Goal: Task Accomplishment & Management: Manage account settings

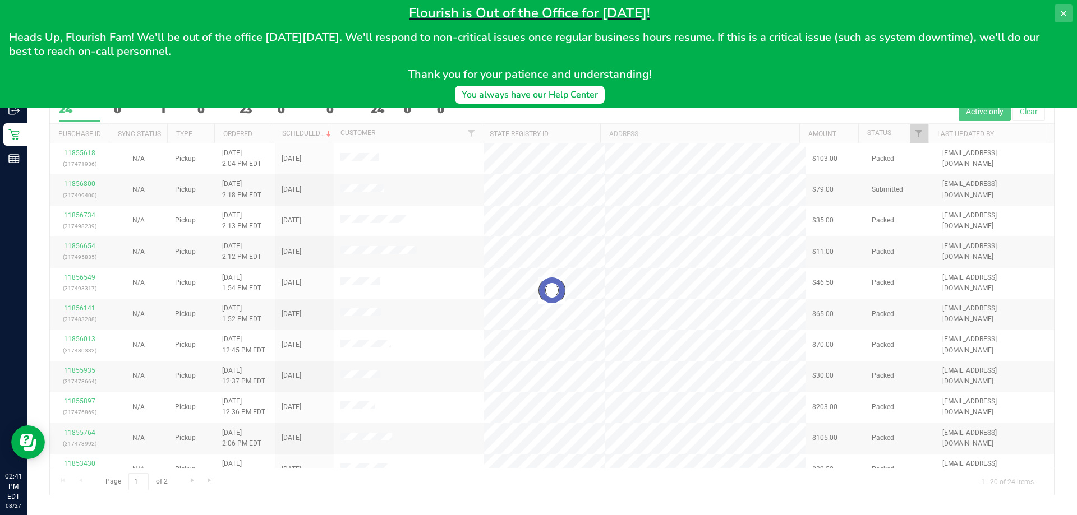
click at [1064, 15] on icon at bounding box center [1063, 13] width 9 height 9
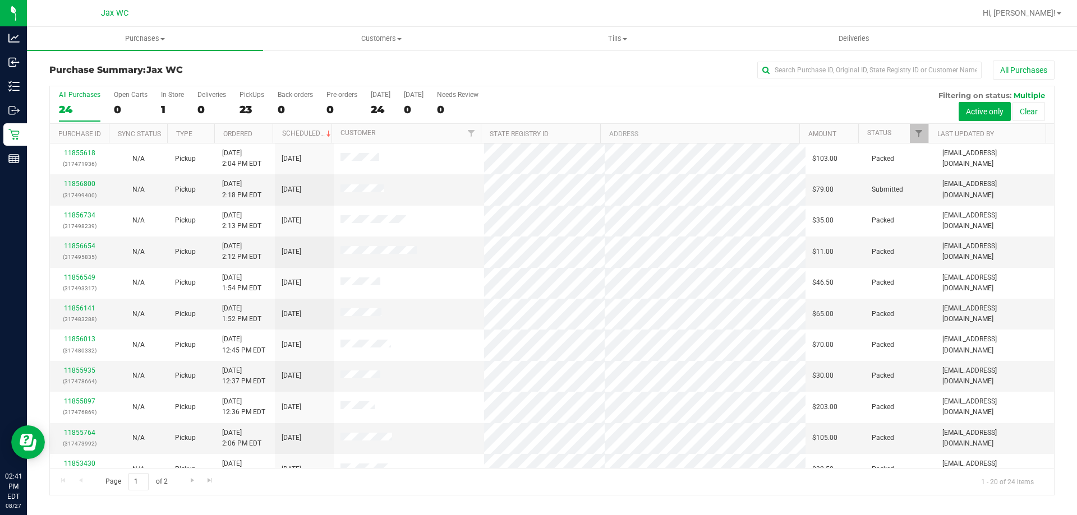
click at [895, 135] on th "Status" at bounding box center [893, 134] width 70 height 20
click at [902, 131] on span at bounding box center [899, 133] width 9 height 9
click at [363, 33] on uib-tab-heading "Customers All customers Add a new customer All physicians" at bounding box center [381, 38] width 235 height 22
click at [409, 65] on li "All customers" at bounding box center [381, 67] width 236 height 13
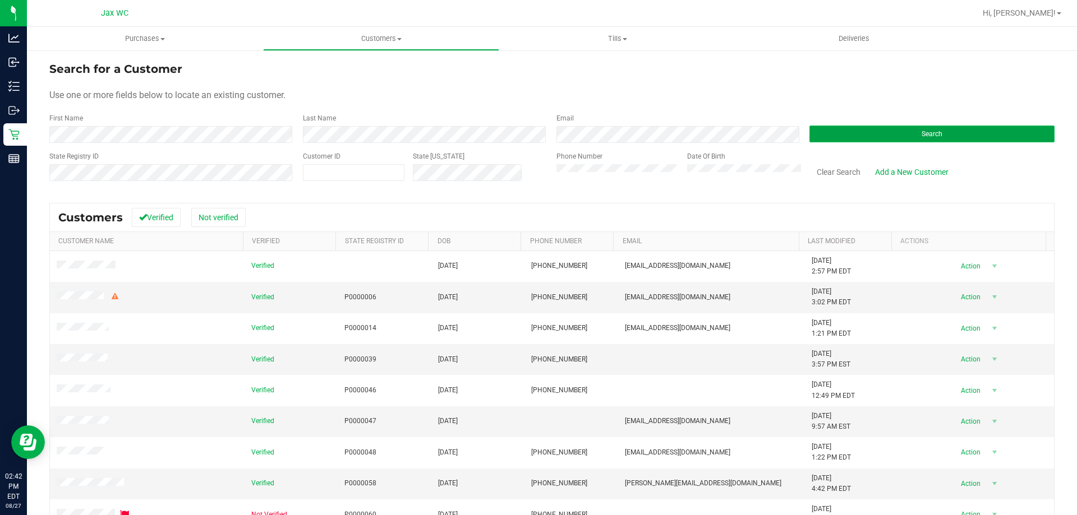
click at [976, 131] on button "Search" at bounding box center [931, 134] width 245 height 17
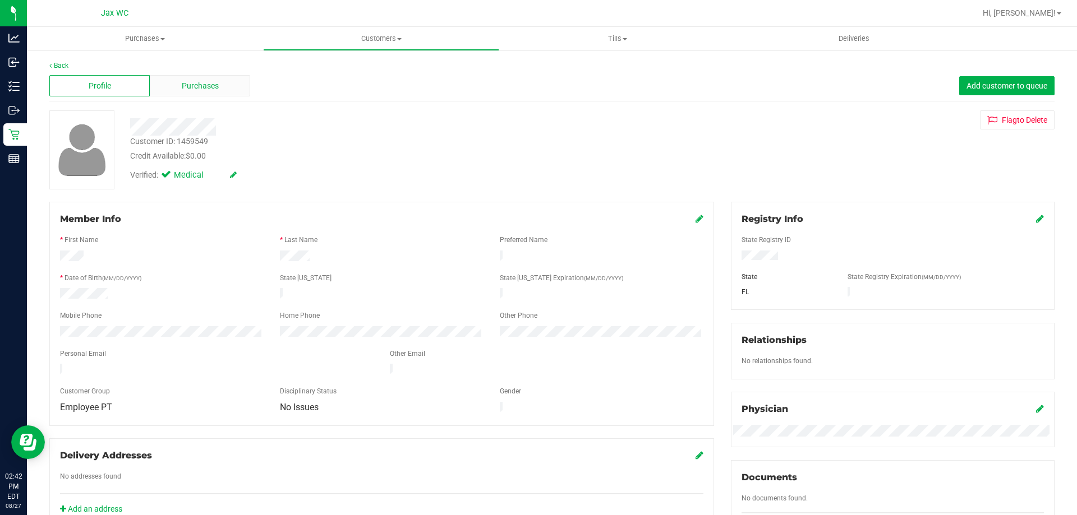
click at [200, 77] on div "Purchases" at bounding box center [200, 85] width 100 height 21
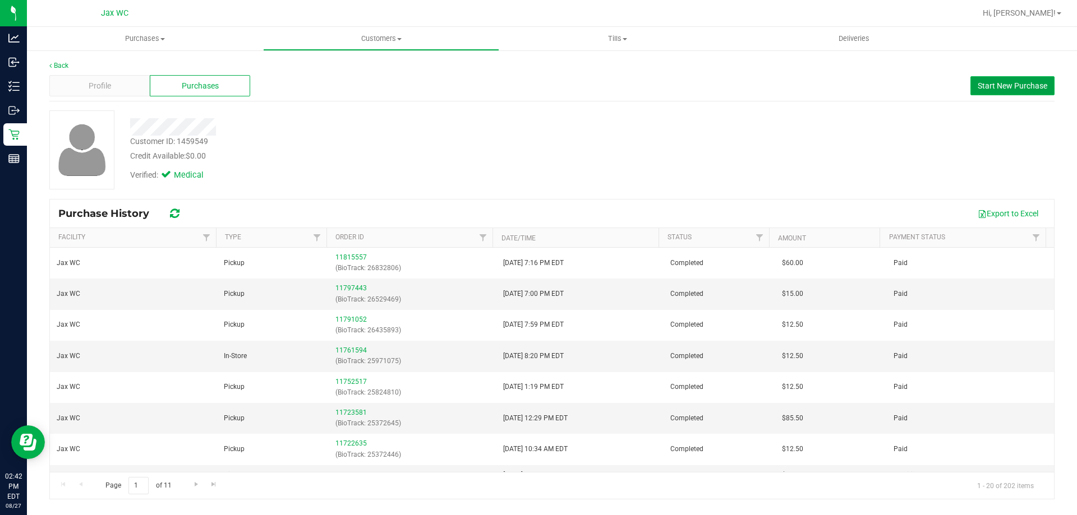
click at [1033, 86] on span "Start New Purchase" at bounding box center [1013, 85] width 70 height 9
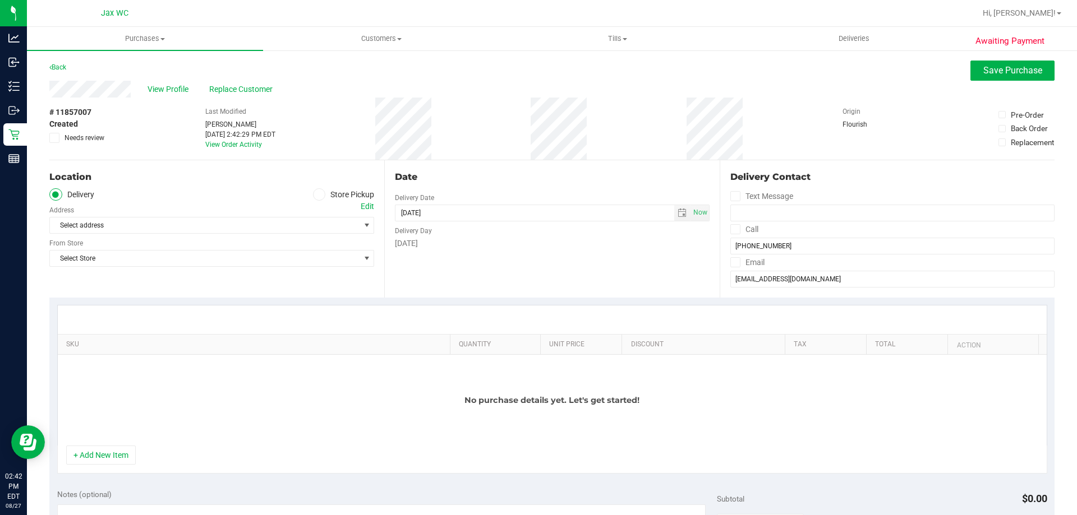
click at [348, 194] on label "Store Pickup" at bounding box center [344, 194] width 62 height 13
click at [0, 0] on input "Store Pickup" at bounding box center [0, 0] width 0 height 0
click at [321, 224] on span "Select Store" at bounding box center [205, 226] width 310 height 16
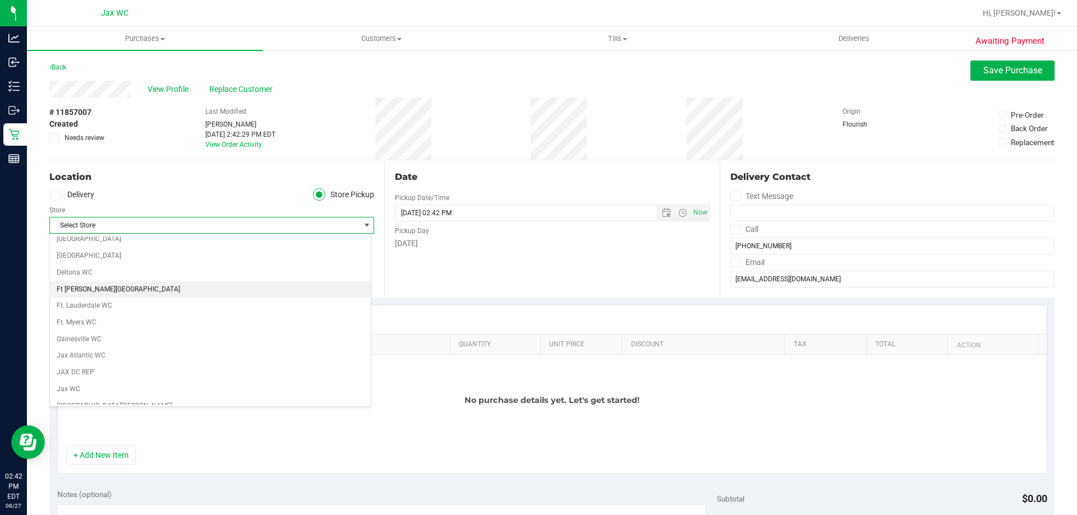
scroll to position [168, 0]
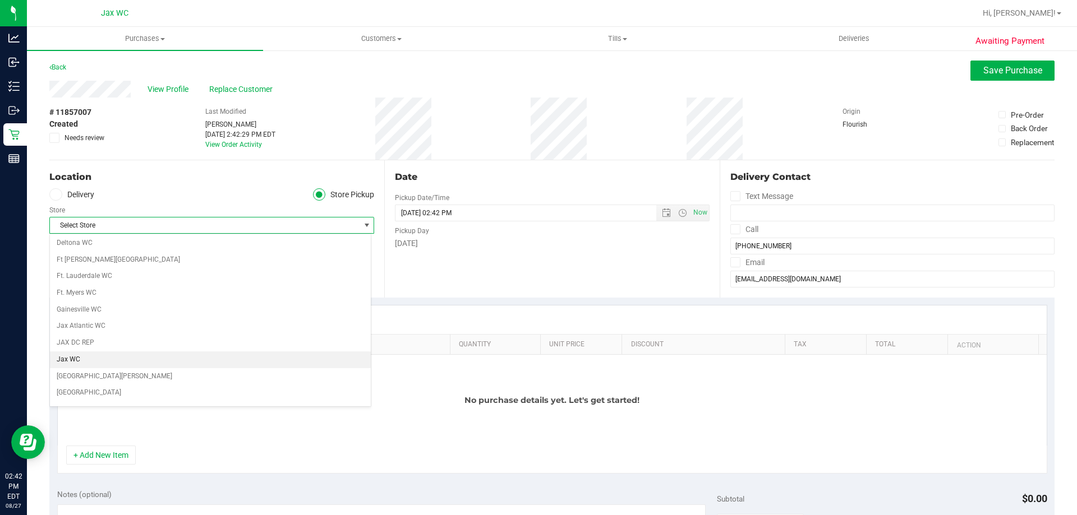
click at [261, 353] on li "Jax WC" at bounding box center [210, 360] width 321 height 17
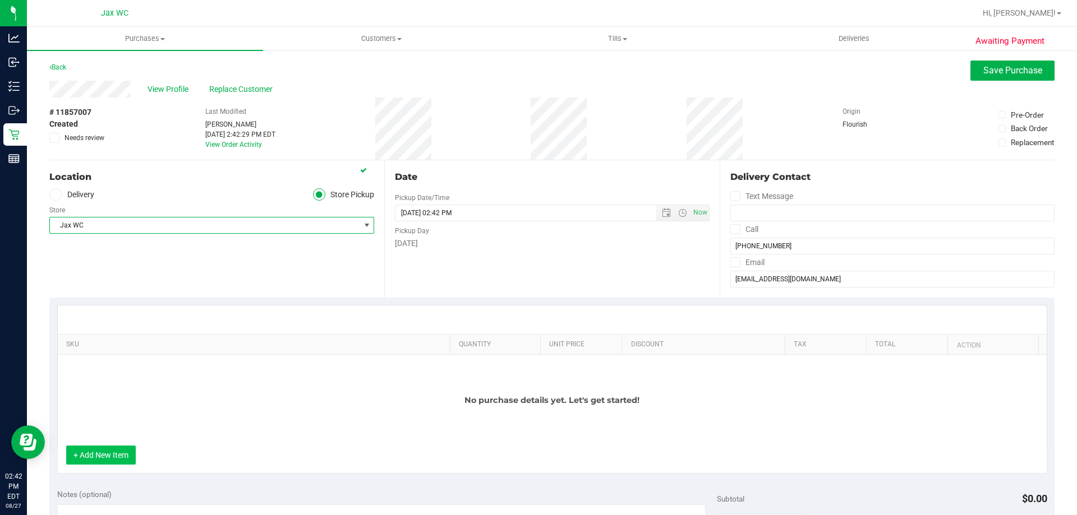
click at [131, 457] on button "+ Add New Item" at bounding box center [101, 455] width 70 height 19
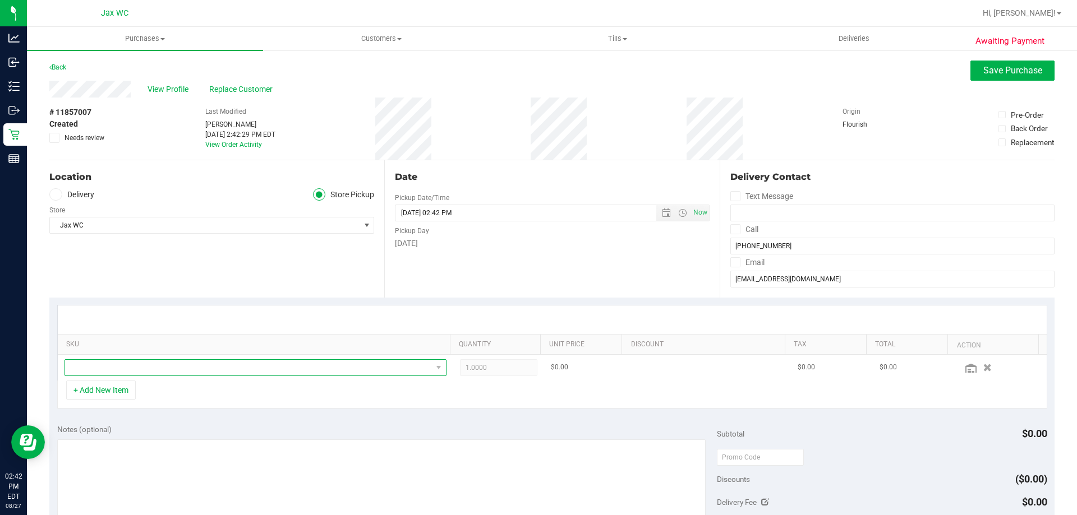
click at [223, 371] on span "NO DATA FOUND" at bounding box center [248, 368] width 367 height 16
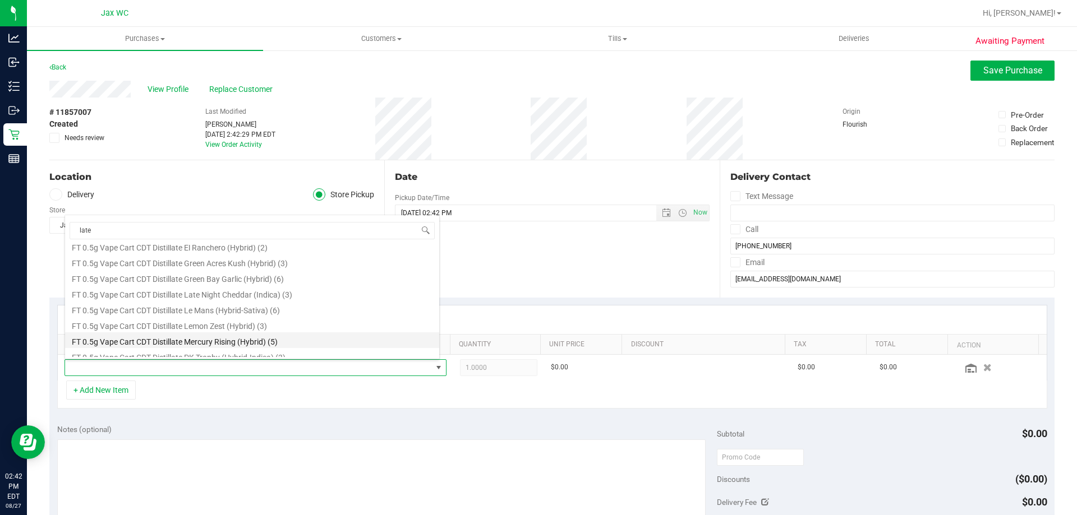
scroll to position [280, 0]
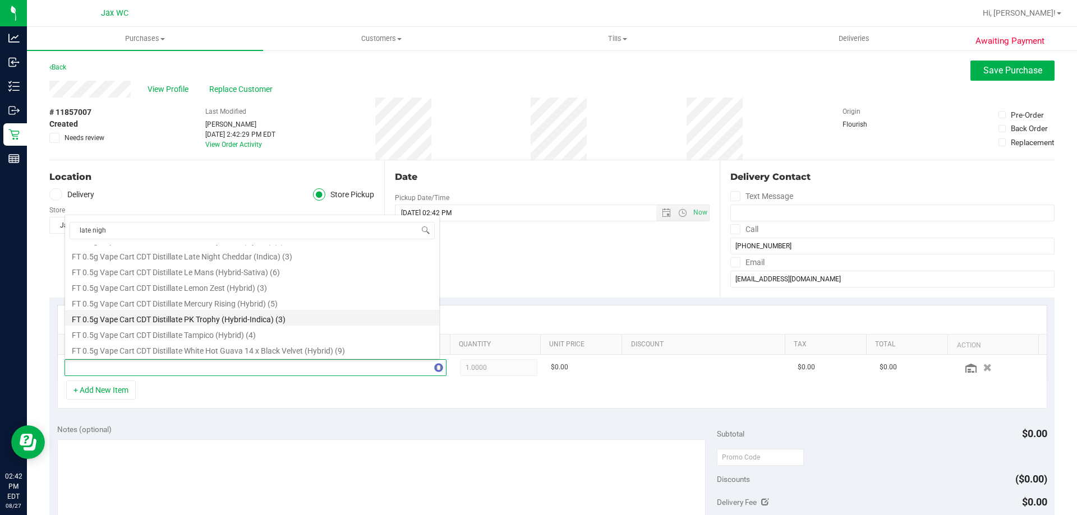
type input "late night"
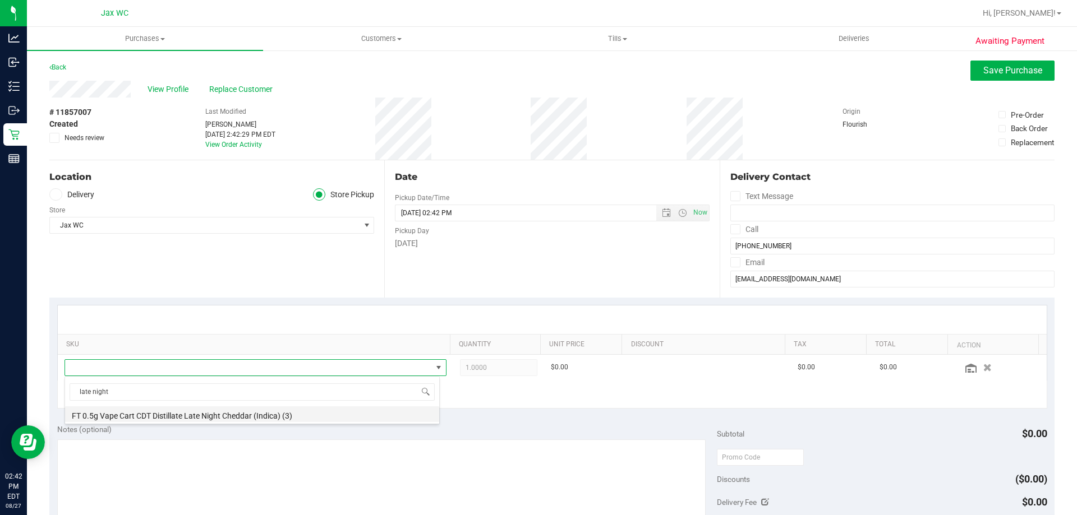
click at [263, 416] on li "FT 0.5g Vape Cart CDT Distillate Late Night Cheddar (Indica) (3)" at bounding box center [252, 415] width 374 height 16
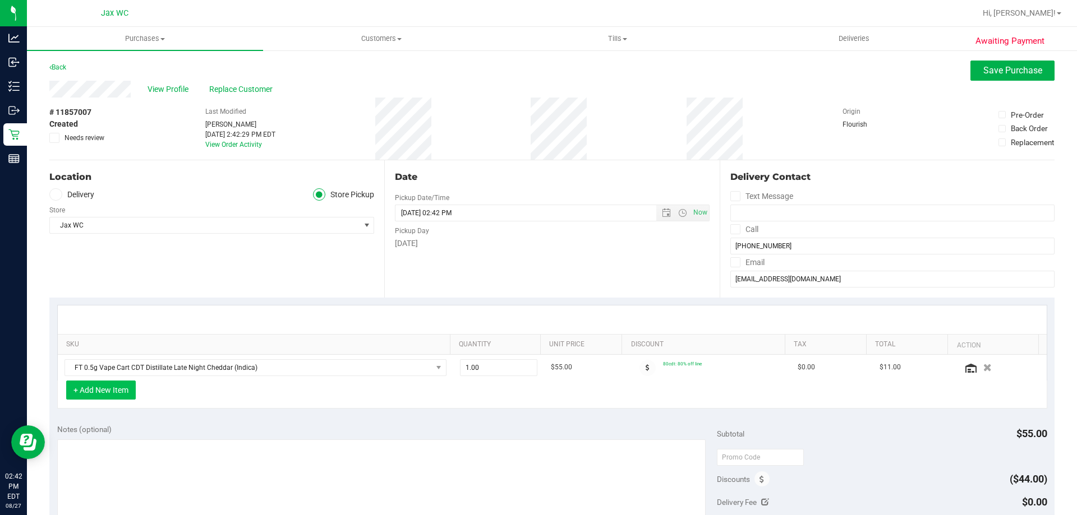
click at [119, 388] on button "+ Add New Item" at bounding box center [101, 390] width 70 height 19
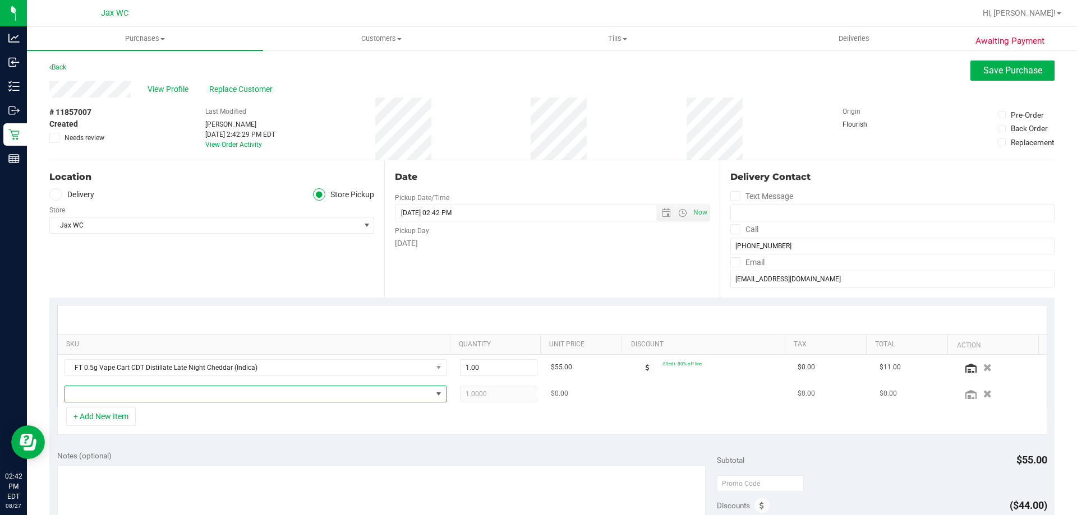
click at [176, 393] on span "NO DATA FOUND" at bounding box center [248, 394] width 367 height 16
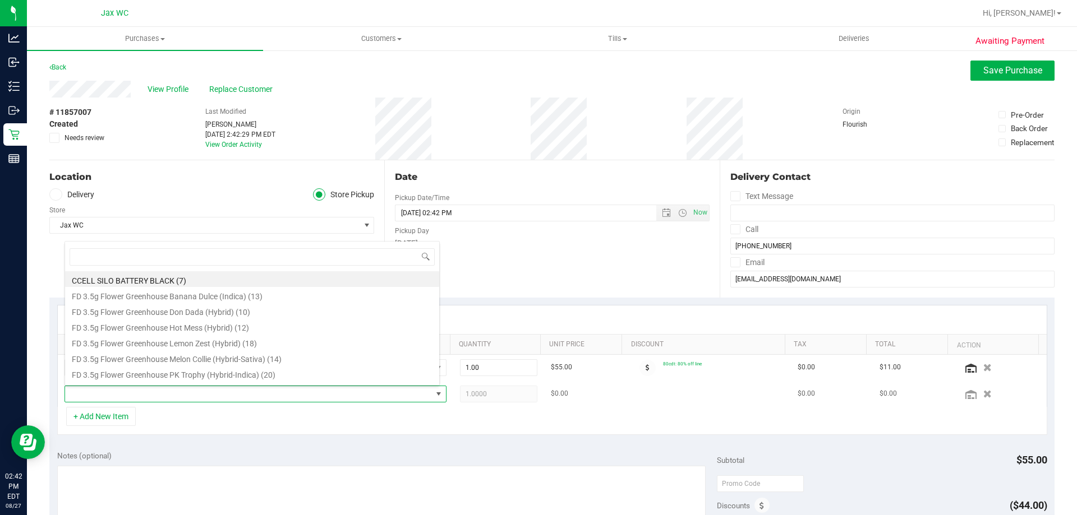
scroll to position [17, 372]
type input "mauv"
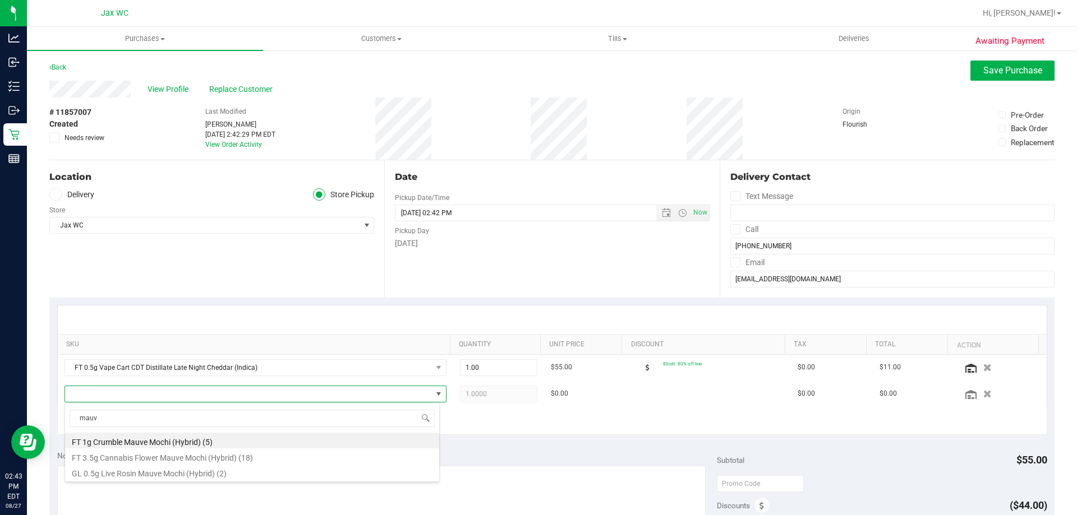
click at [309, 458] on li "FT 3.5g Cannabis Flower Mauve Mochi (Hybrid) (18)" at bounding box center [252, 457] width 374 height 16
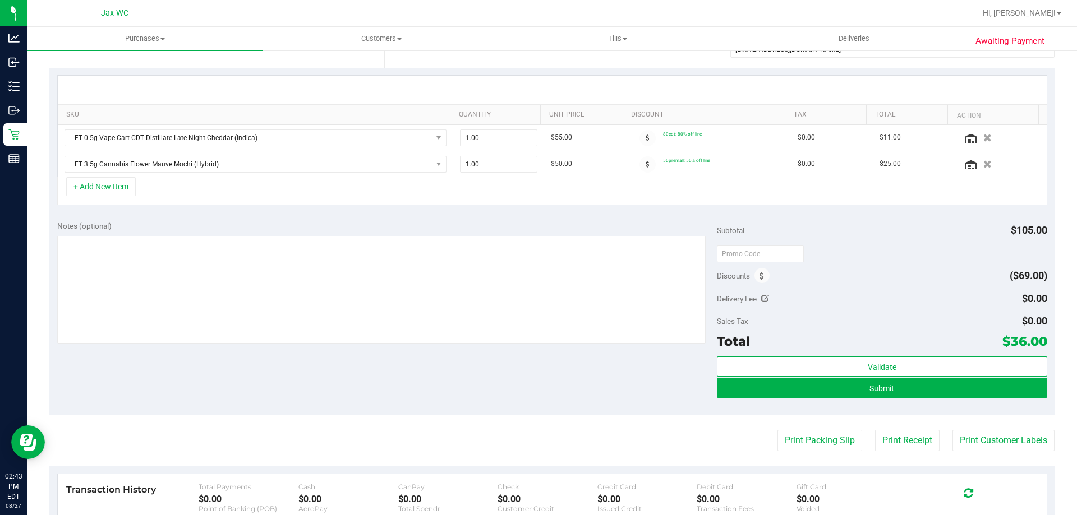
scroll to position [280, 0]
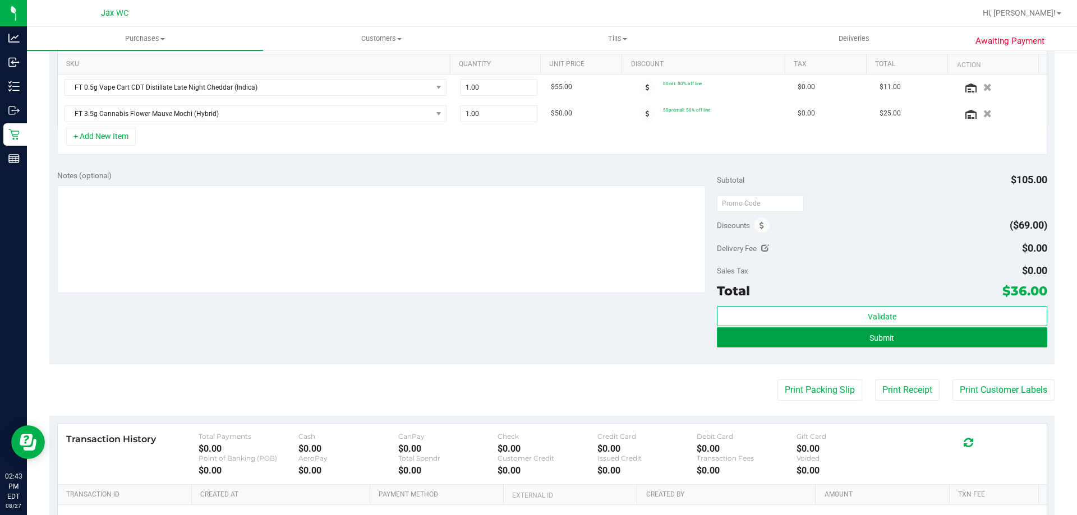
click at [941, 342] on button "Submit" at bounding box center [882, 338] width 330 height 20
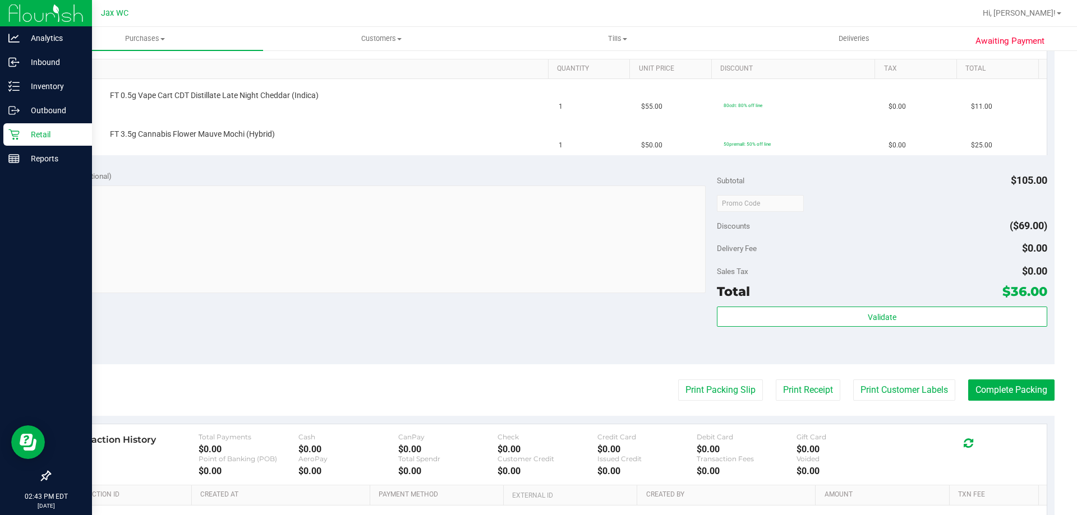
click at [42, 129] on p "Retail" at bounding box center [53, 134] width 67 height 13
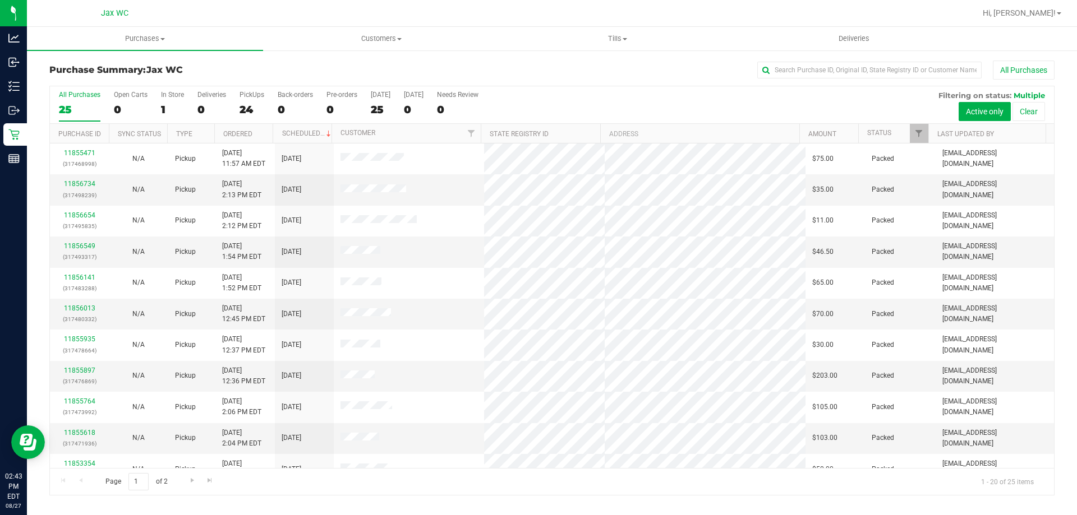
click at [895, 133] on th "Status" at bounding box center [893, 134] width 70 height 20
click at [900, 134] on span at bounding box center [899, 133] width 9 height 9
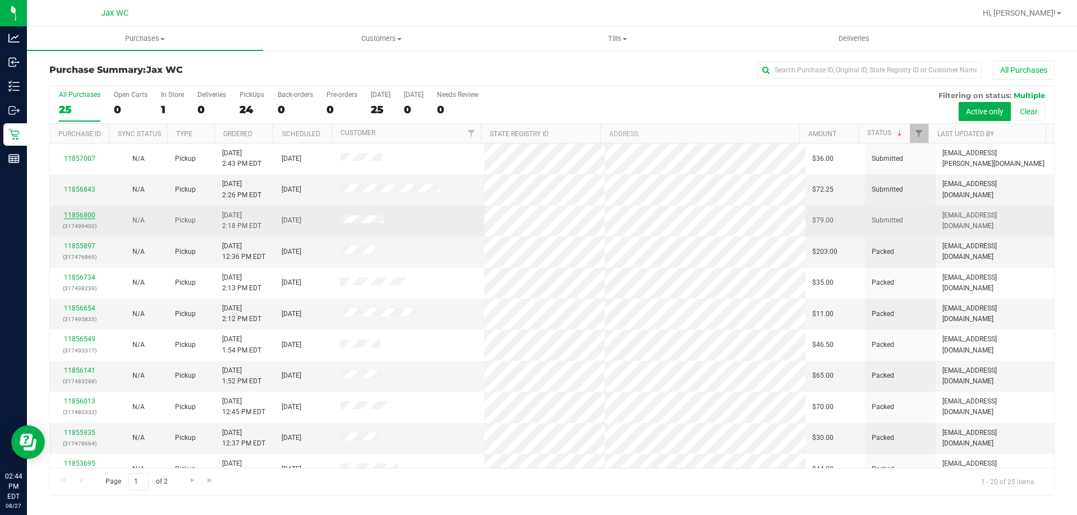
click at [67, 218] on link "11856800" at bounding box center [79, 215] width 31 height 8
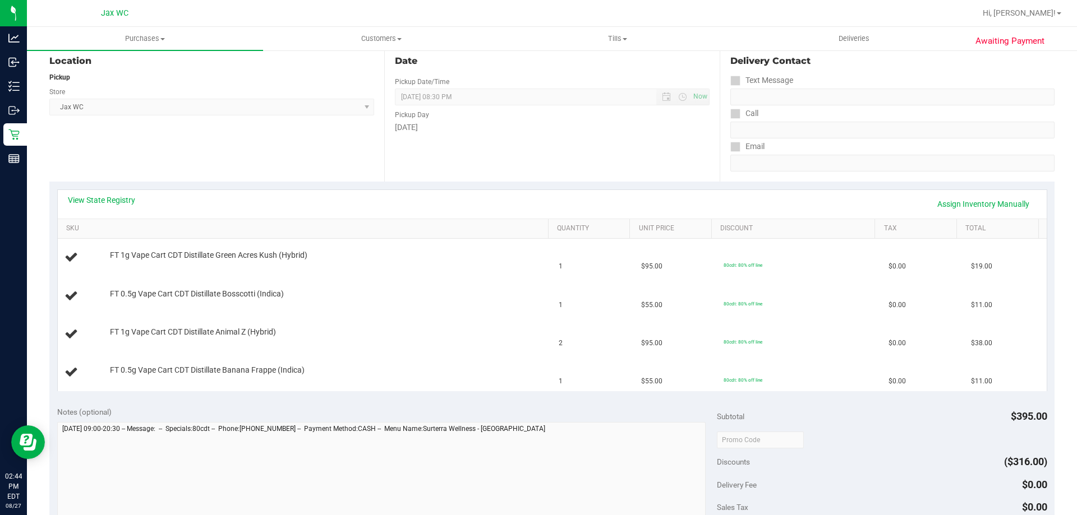
scroll to position [168, 0]
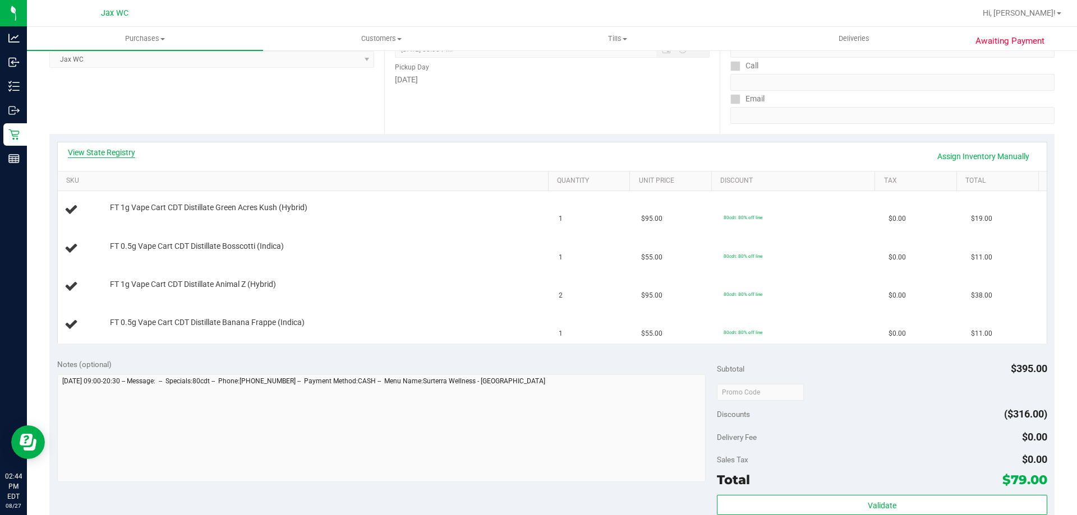
click at [121, 149] on link "View State Registry" at bounding box center [101, 152] width 67 height 11
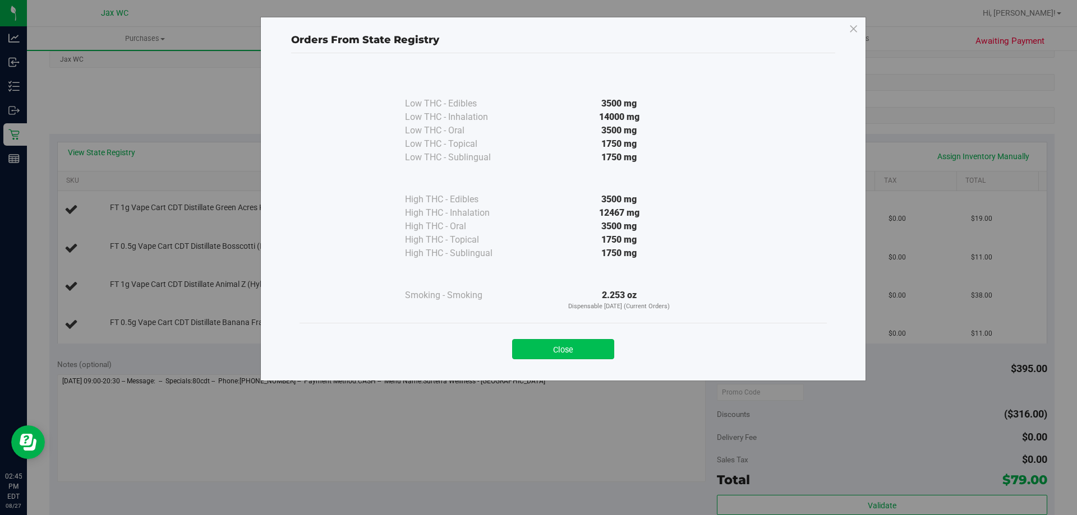
click at [596, 347] on button "Close" at bounding box center [563, 349] width 102 height 20
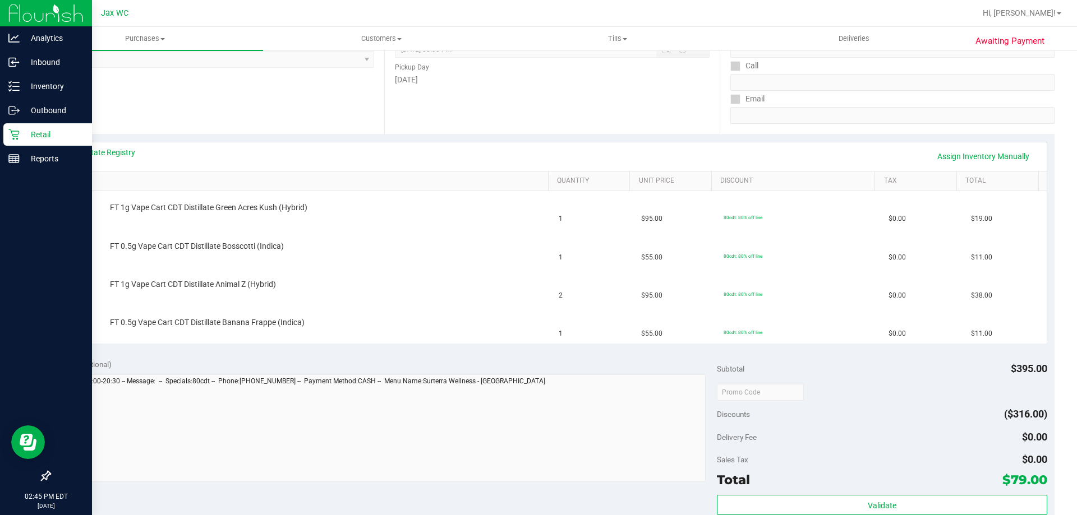
click at [31, 141] on p "Retail" at bounding box center [53, 134] width 67 height 13
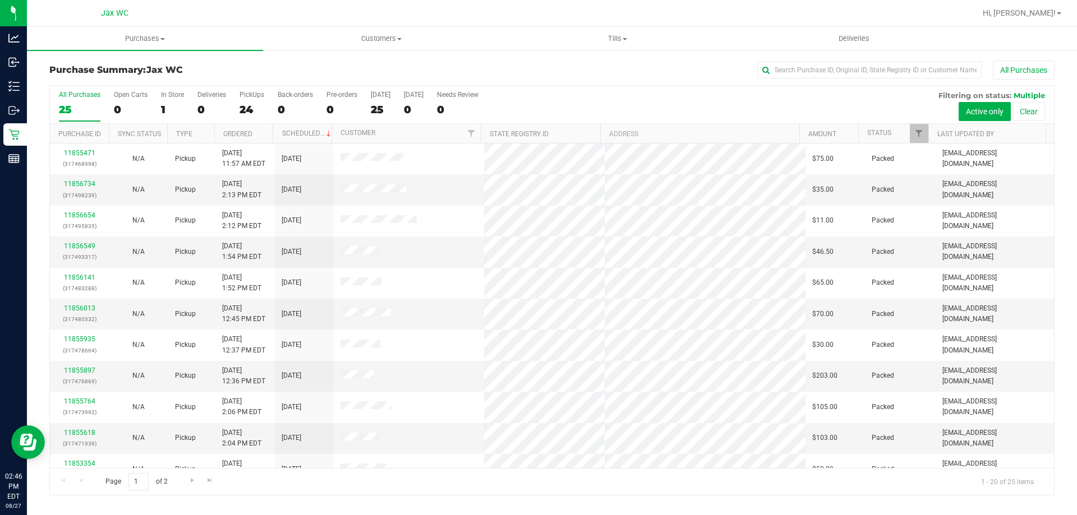
click at [893, 135] on th "Status" at bounding box center [893, 134] width 70 height 20
click at [899, 132] on span at bounding box center [899, 133] width 9 height 9
click at [625, 43] on span "Tills" at bounding box center [617, 39] width 235 height 10
click at [558, 67] on span "Manage tills" at bounding box center [537, 68] width 76 height 10
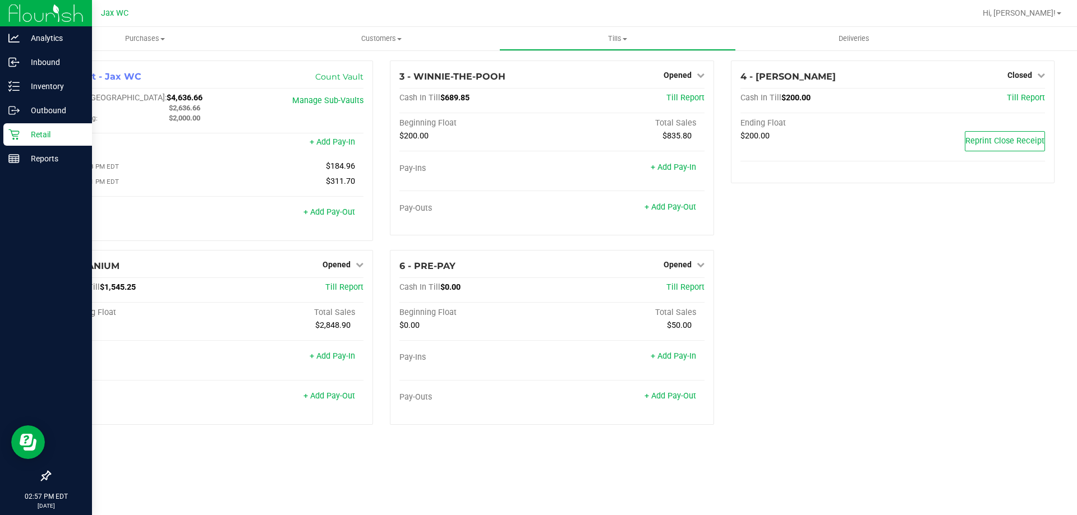
click at [39, 133] on p "Retail" at bounding box center [53, 134] width 67 height 13
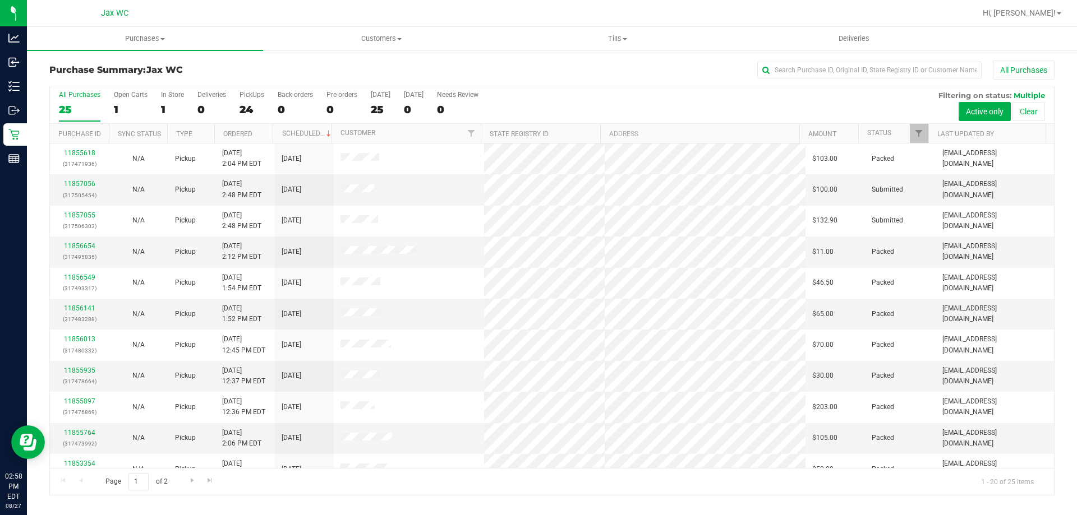
click at [902, 128] on th "Status" at bounding box center [893, 134] width 70 height 20
click at [901, 133] on span at bounding box center [899, 133] width 9 height 9
click at [85, 248] on link "11856843" at bounding box center [79, 252] width 31 height 8
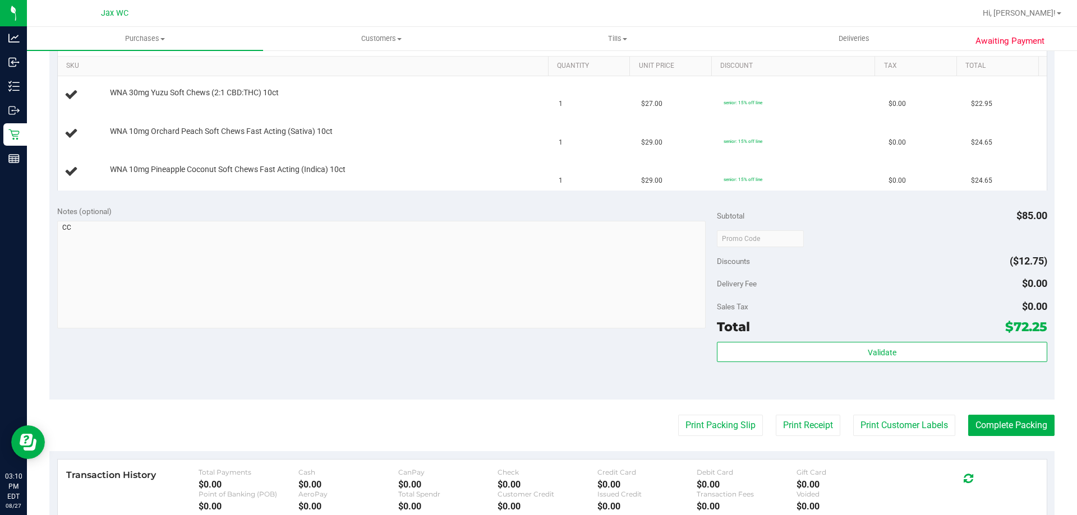
scroll to position [171, 0]
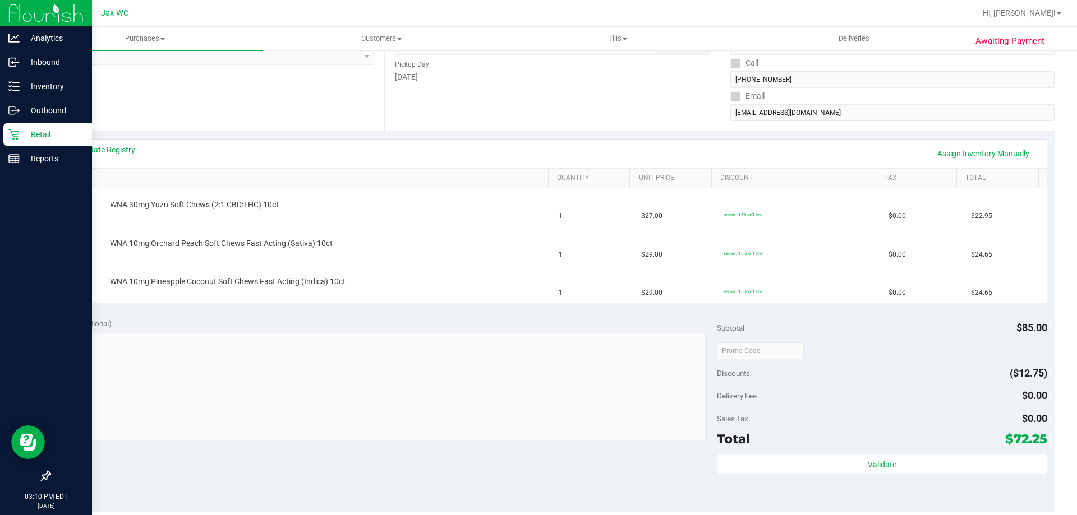
click at [36, 138] on p "Retail" at bounding box center [53, 134] width 67 height 13
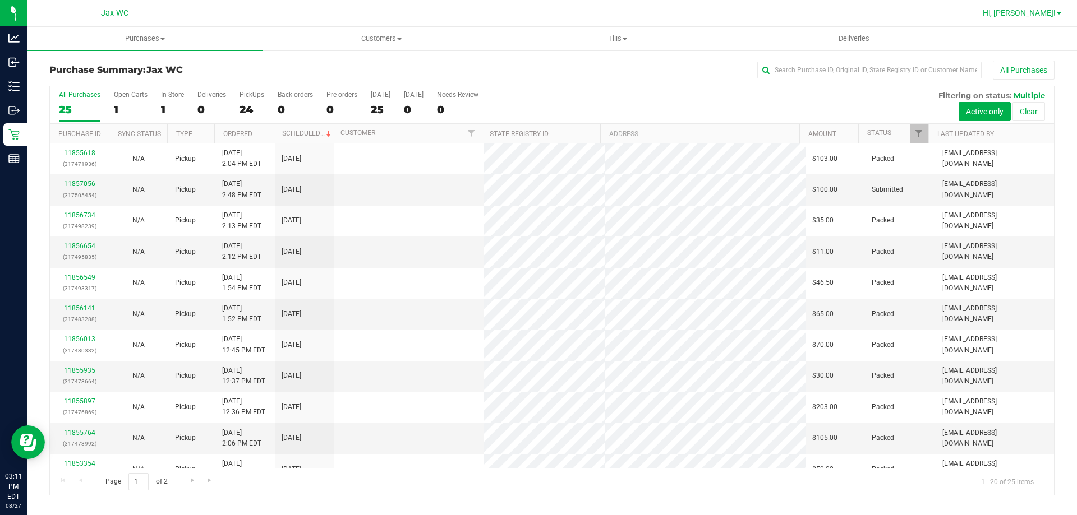
click at [1043, 14] on span "Hi, [PERSON_NAME]!" at bounding box center [1019, 12] width 73 height 9
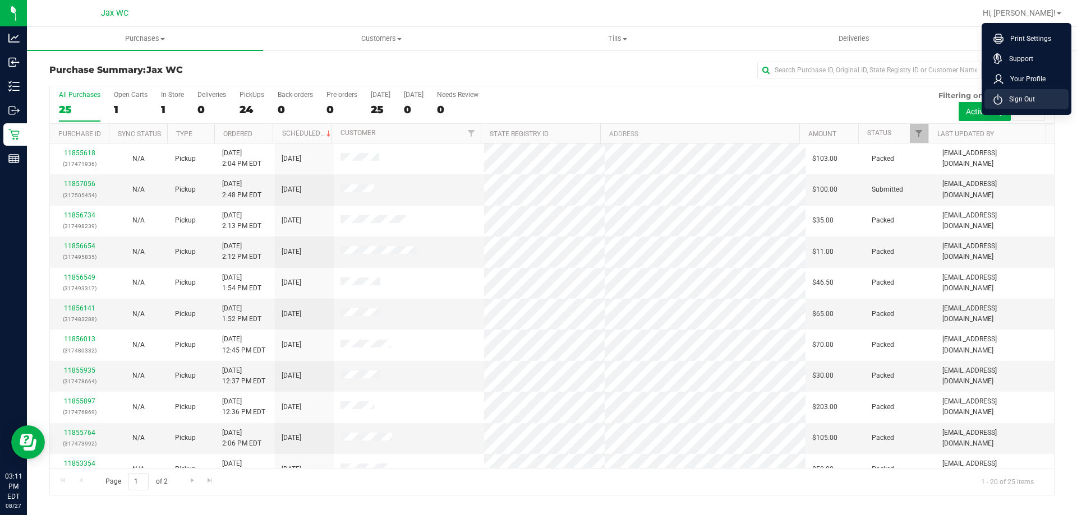
click at [1001, 104] on icon at bounding box center [997, 99] width 9 height 11
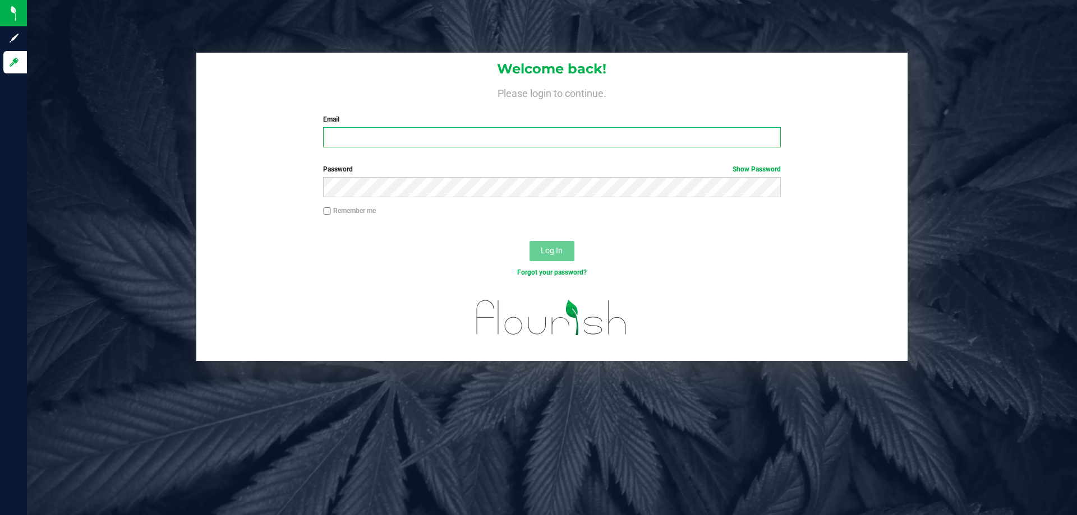
drag, startPoint x: 552, startPoint y: 144, endPoint x: 552, endPoint y: 137, distance: 6.7
click at [552, 138] on input "Email" at bounding box center [551, 137] width 457 height 20
type input "[PERSON_NAME][EMAIL_ADDRESS][DOMAIN_NAME]"
click at [639, 201] on div "Password Show Password" at bounding box center [551, 185] width 711 height 42
click at [529, 241] on button "Log In" at bounding box center [551, 251] width 45 height 20
